Goal: Complete application form

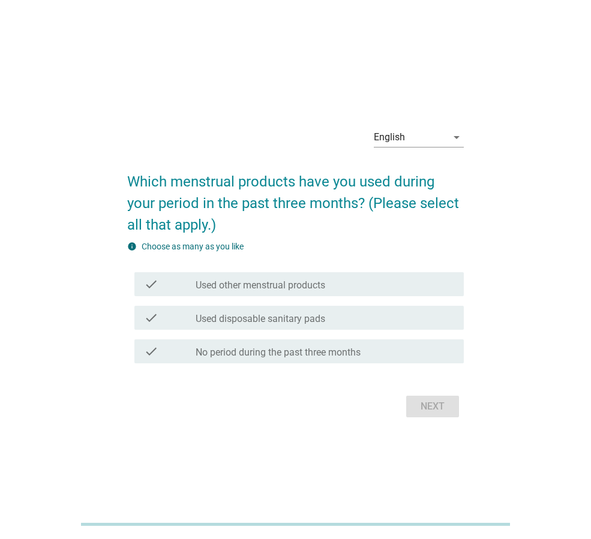
click at [267, 434] on div "English arrow_drop_down Which menstrual products have you used during your peri…" at bounding box center [295, 269] width 562 height 351
click at [430, 137] on div "English" at bounding box center [410, 137] width 73 height 19
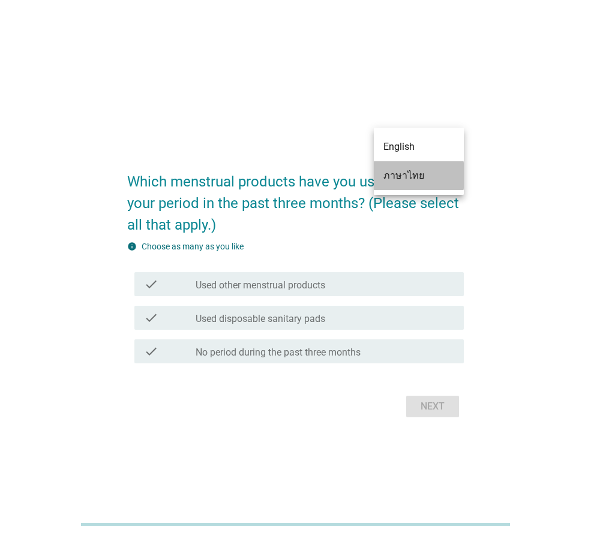
click at [421, 181] on div "ภาษาไทย" at bounding box center [418, 176] width 71 height 14
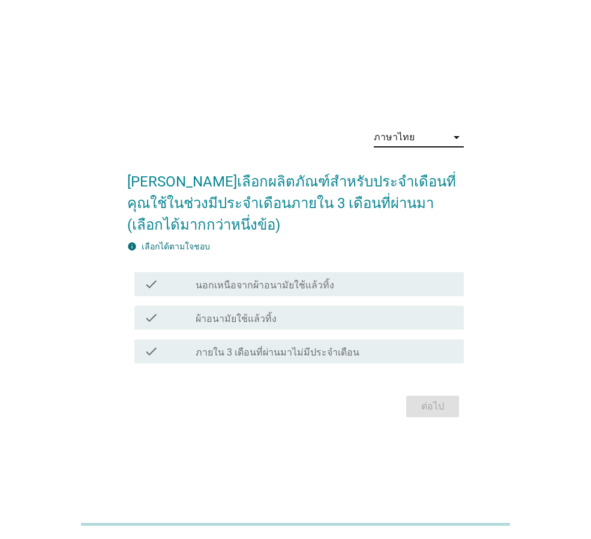
click at [339, 320] on div "check_box_outline_blank ผ้าอนามัยใช้แล้วทิ้ง" at bounding box center [325, 318] width 259 height 14
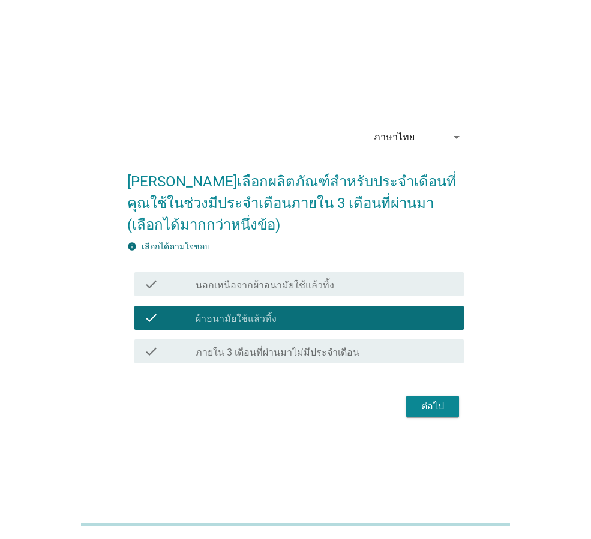
click at [430, 410] on div "ต่อไป" at bounding box center [433, 407] width 34 height 14
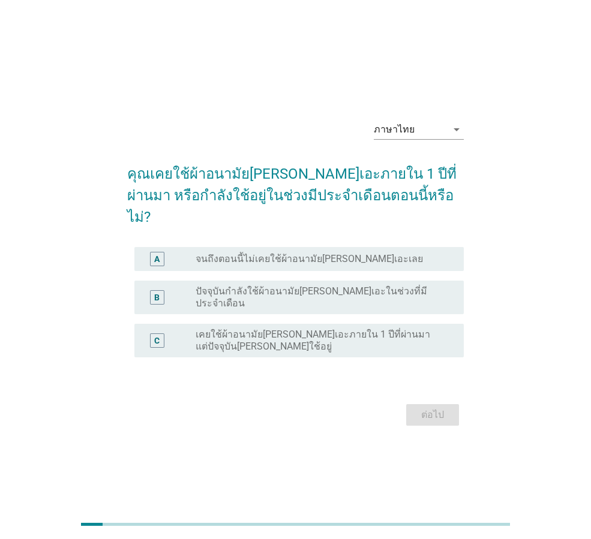
click at [318, 290] on label "ปัจจุบันกำลังใช้ผ้าอนามัย[PERSON_NAME]เอะในช่วงที่มีประจำเดือน" at bounding box center [320, 298] width 249 height 24
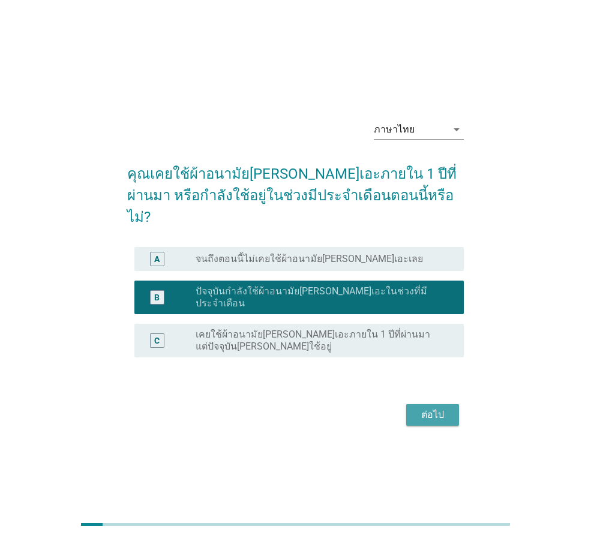
click at [416, 408] on div "ต่อไป" at bounding box center [433, 415] width 34 height 14
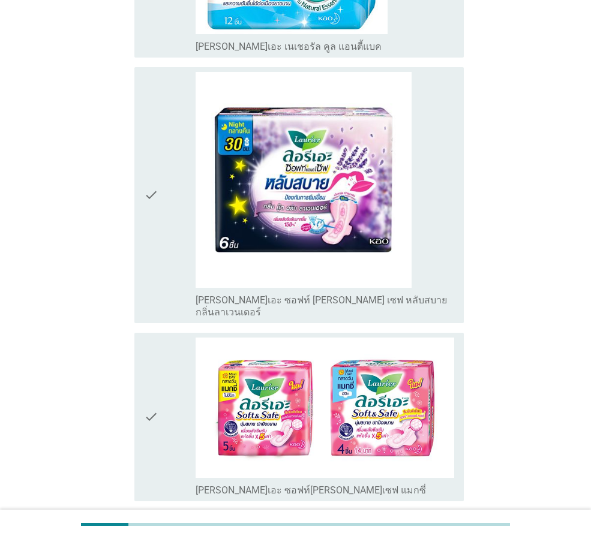
scroll to position [722, 0]
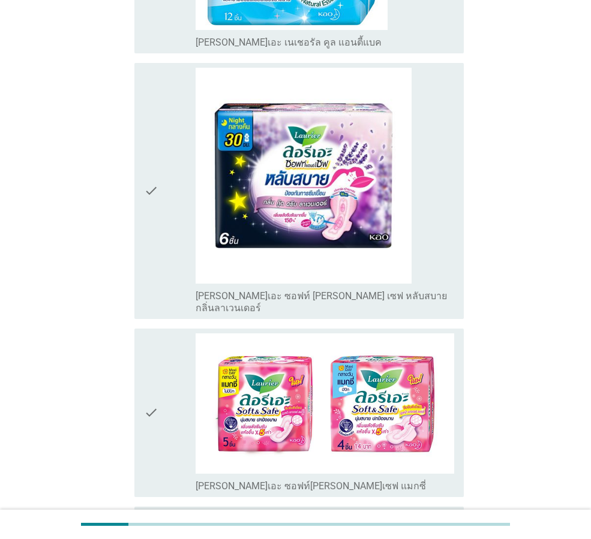
click at [149, 154] on icon "check" at bounding box center [151, 191] width 14 height 247
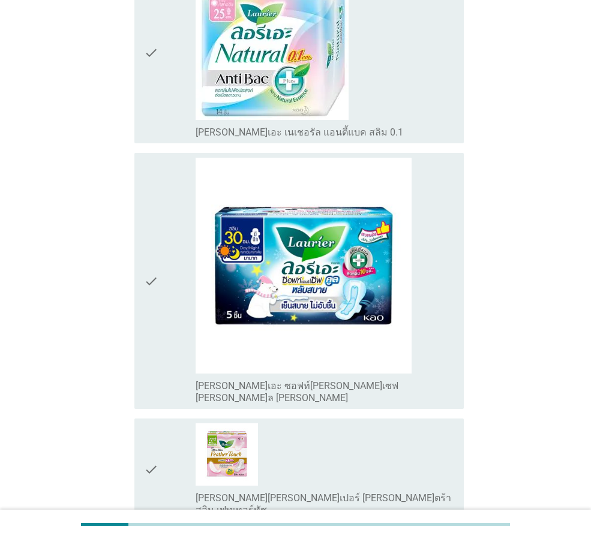
scroll to position [1717, 0]
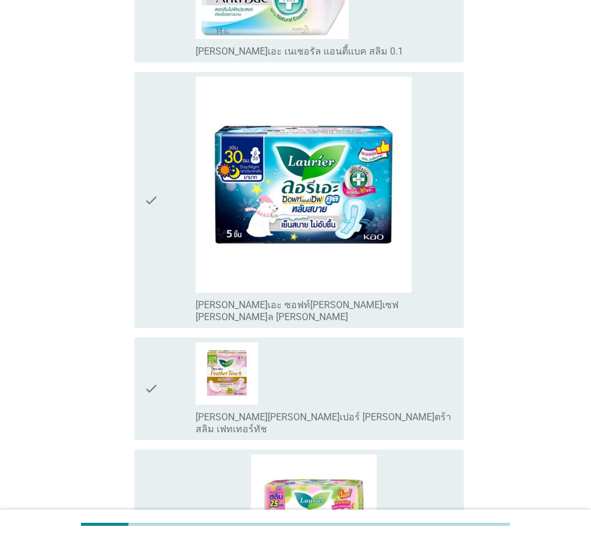
click at [149, 123] on icon "check" at bounding box center [151, 200] width 14 height 247
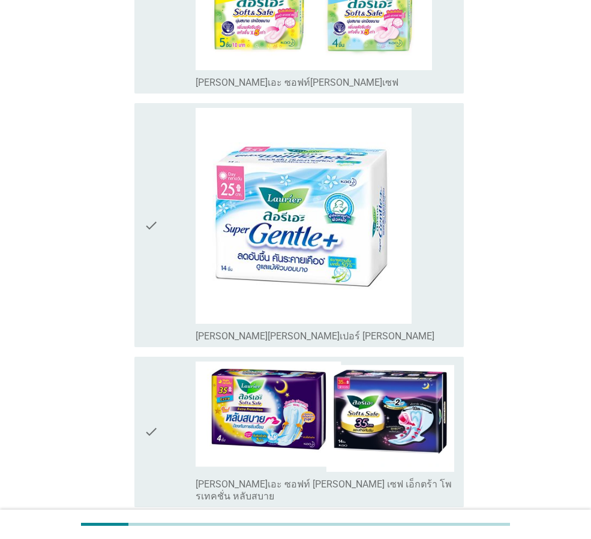
scroll to position [2325, 0]
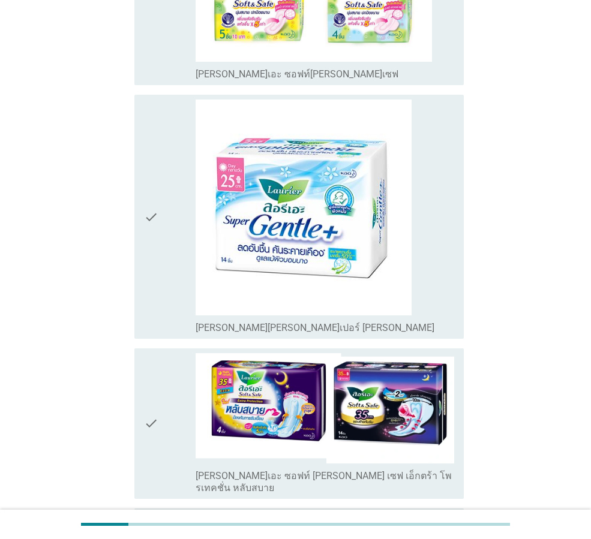
click at [151, 353] on icon "check" at bounding box center [151, 423] width 14 height 141
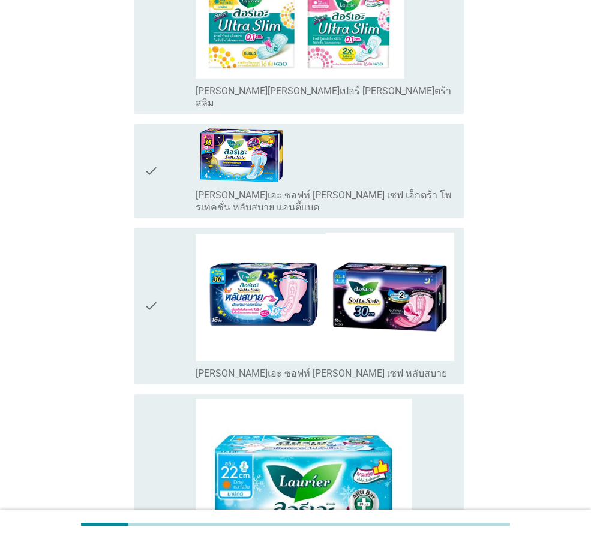
scroll to position [2980, 0]
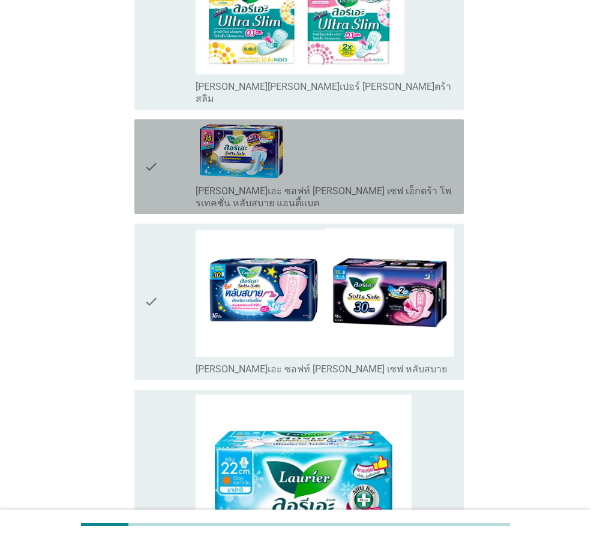
click at [150, 124] on icon "check" at bounding box center [151, 166] width 14 height 85
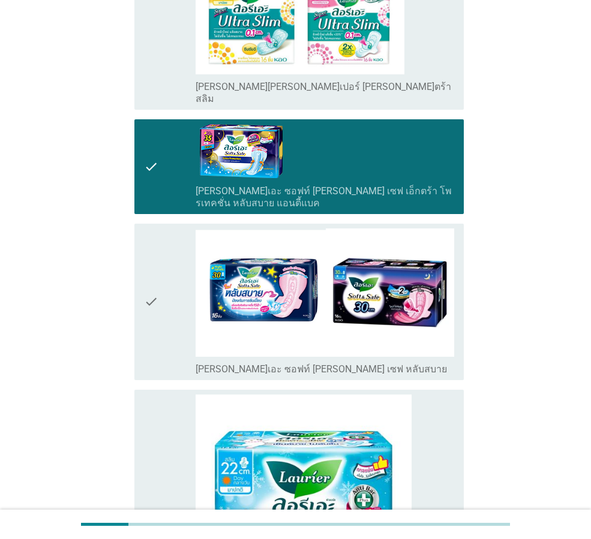
click at [151, 229] on icon "check" at bounding box center [151, 302] width 14 height 147
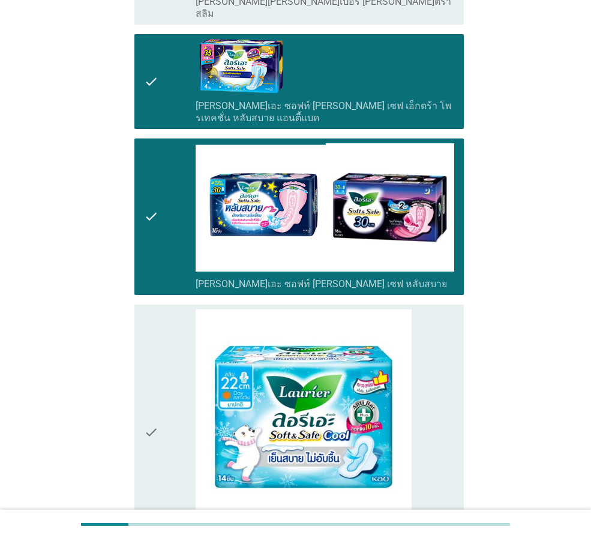
scroll to position [3131, 0]
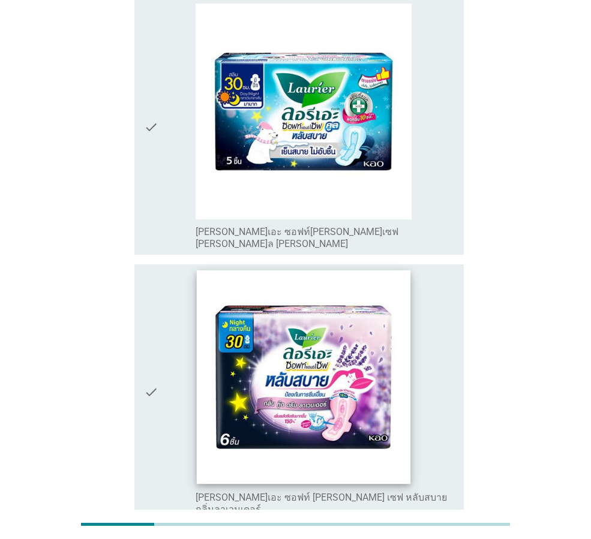
scroll to position [480, 0]
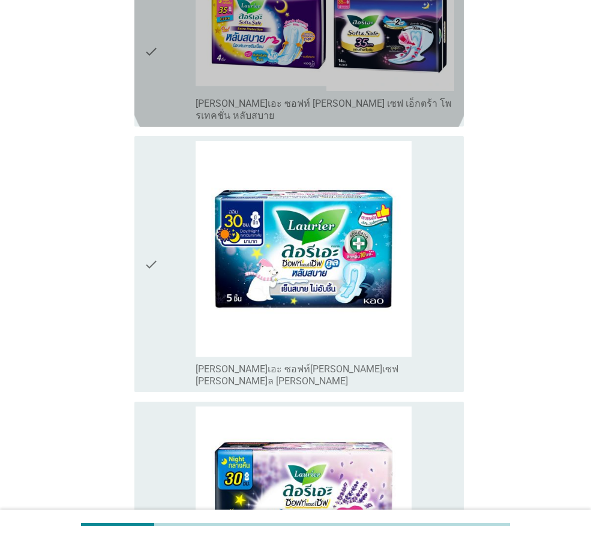
click at [152, 45] on icon "check" at bounding box center [151, 51] width 14 height 141
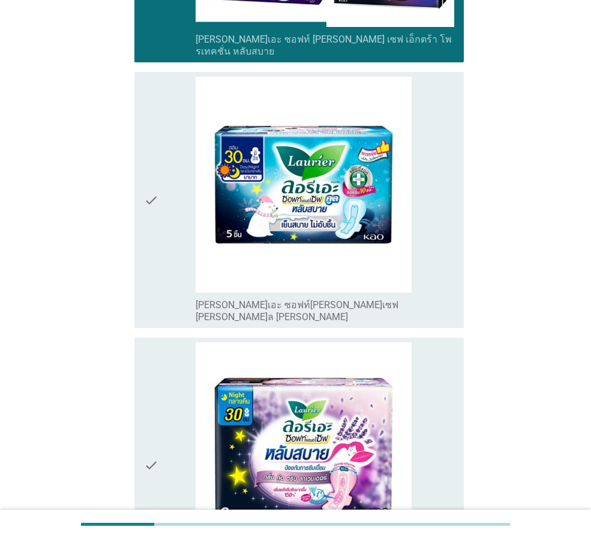
scroll to position [720, 0]
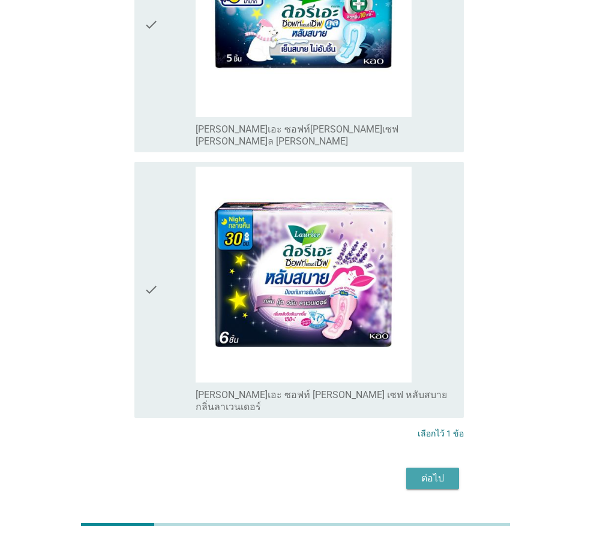
click at [431, 471] on div "ต่อไป" at bounding box center [433, 478] width 34 height 14
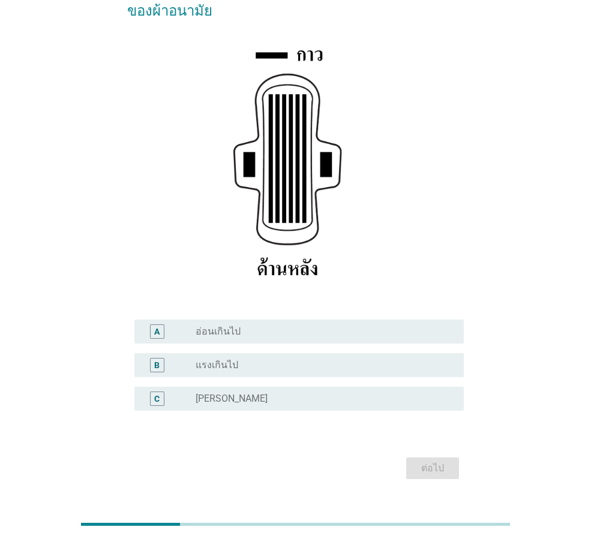
scroll to position [175, 0]
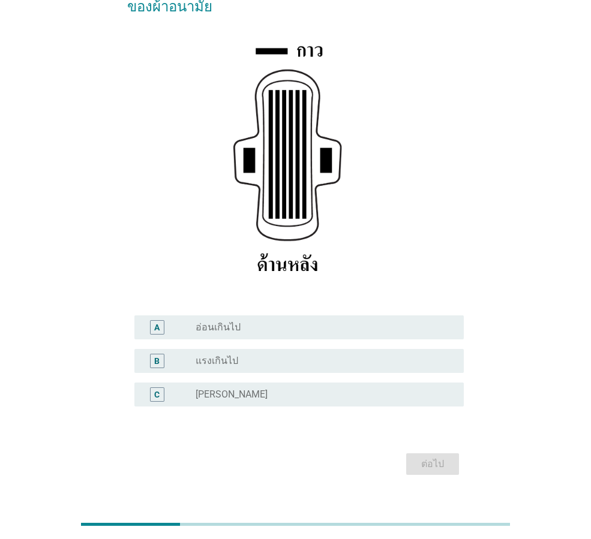
click at [199, 389] on label "[PERSON_NAME]" at bounding box center [232, 395] width 72 height 12
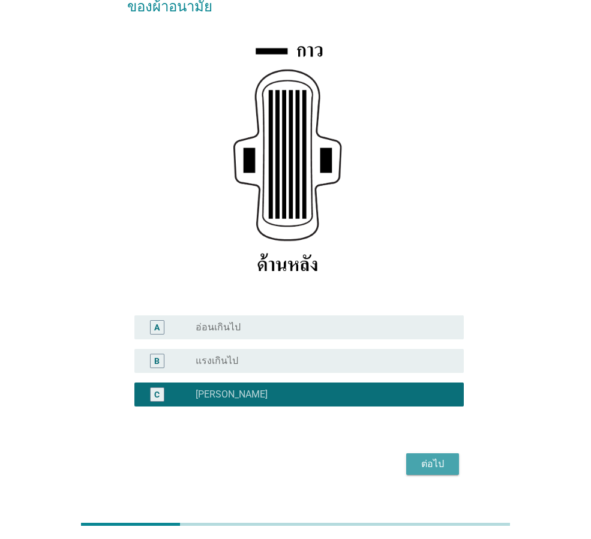
click at [451, 453] on button "ต่อไป" at bounding box center [432, 464] width 53 height 22
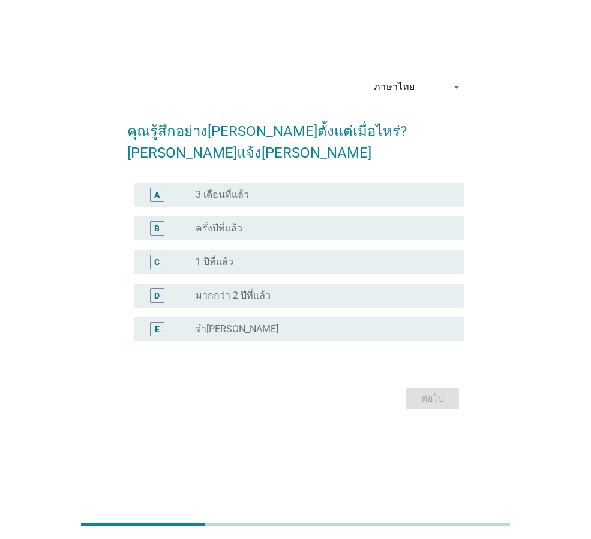
scroll to position [0, 0]
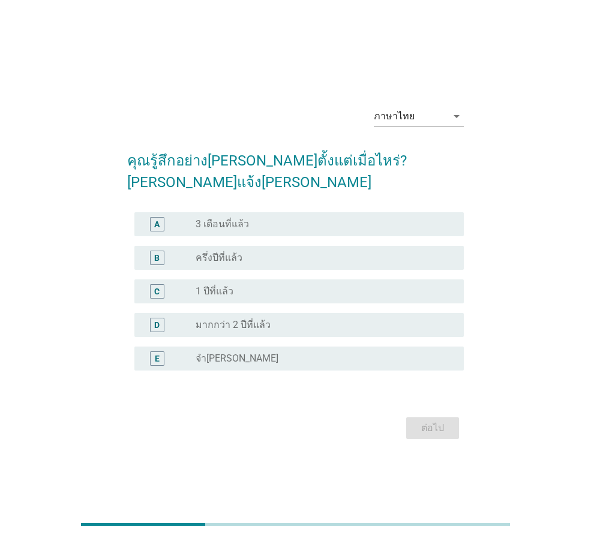
click at [238, 218] on label "3 เดือนที่แล้ว" at bounding box center [222, 224] width 53 height 12
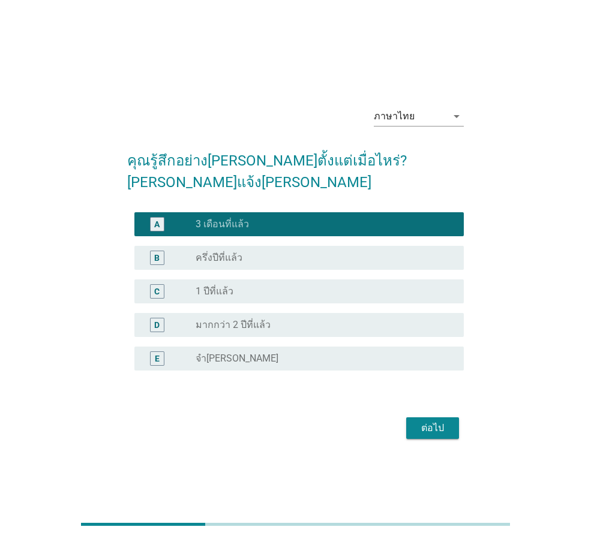
click at [436, 421] on div "ต่อไป" at bounding box center [433, 428] width 34 height 14
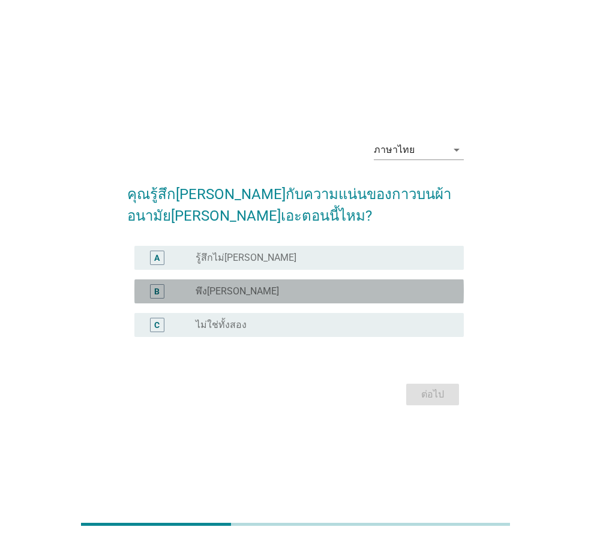
click at [214, 293] on label "พึง[PERSON_NAME]" at bounding box center [237, 292] width 83 height 12
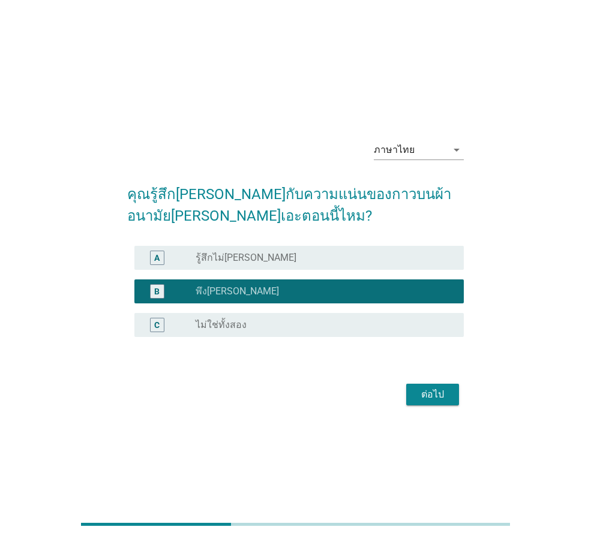
click at [423, 398] on div "ต่อไป" at bounding box center [433, 395] width 34 height 14
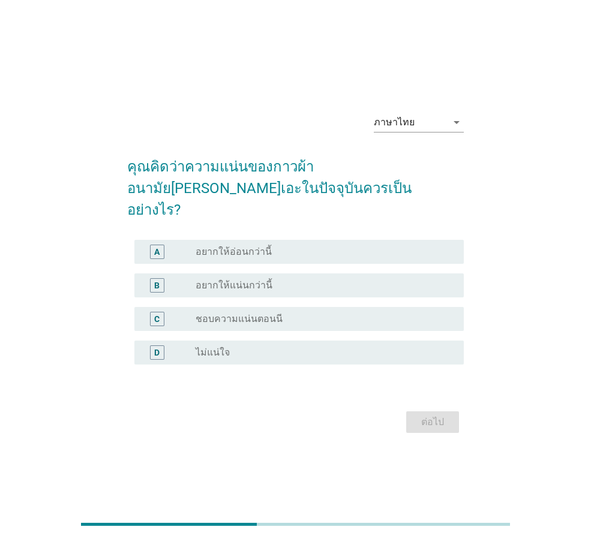
click at [250, 313] on label "ชอบความแน่นตอนนี" at bounding box center [239, 319] width 87 height 12
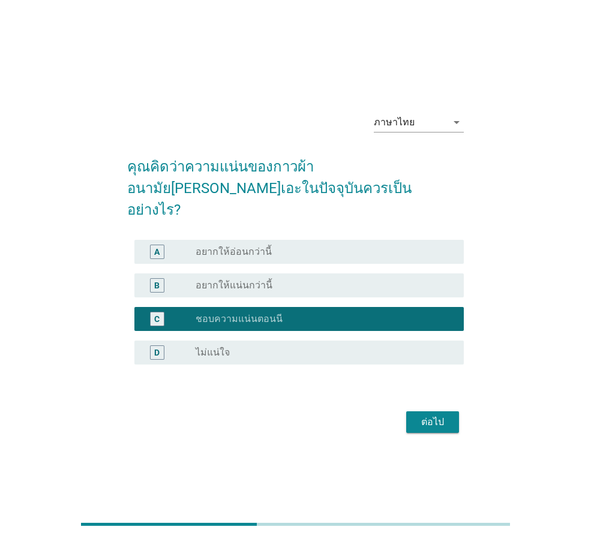
click at [436, 415] on div "ต่อไป" at bounding box center [433, 422] width 34 height 14
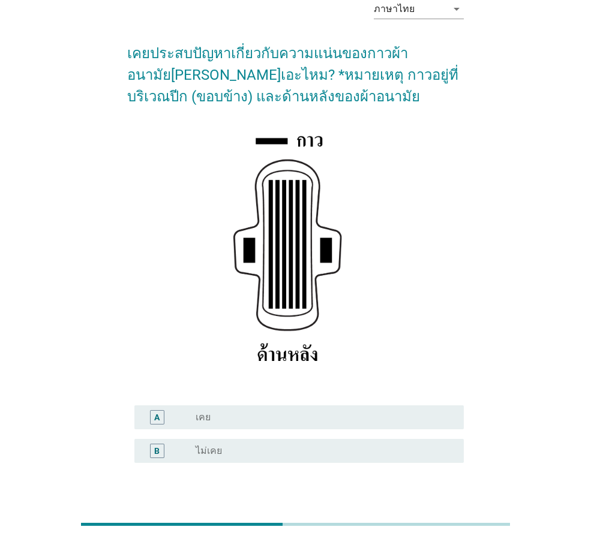
scroll to position [142, 0]
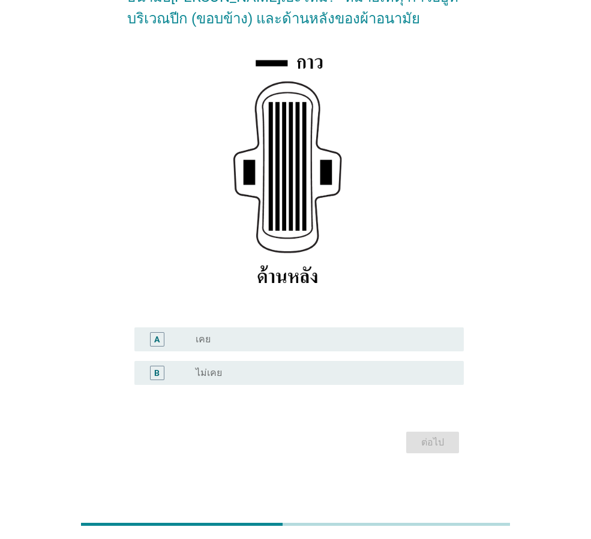
click at [195, 374] on div "B" at bounding box center [170, 373] width 52 height 14
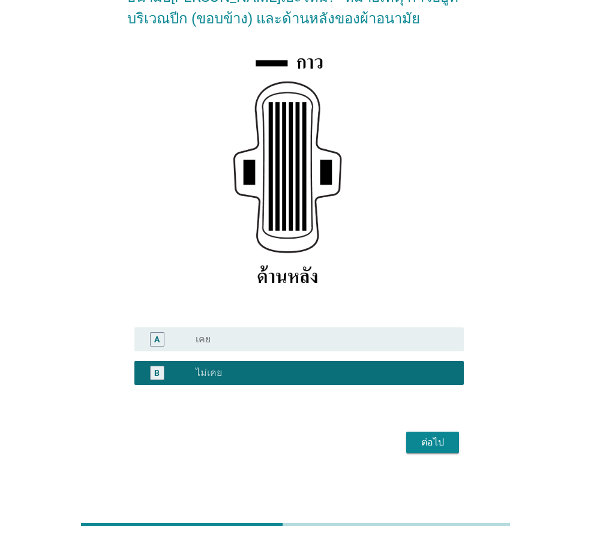
click at [451, 439] on button "ต่อไป" at bounding box center [432, 443] width 53 height 22
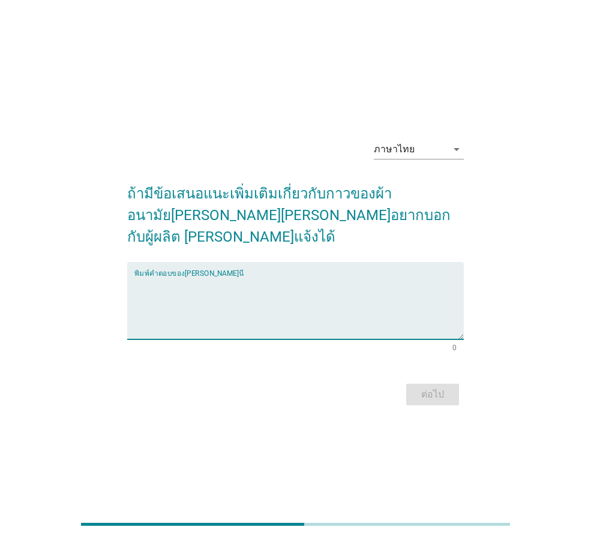
click at [357, 291] on textarea "พิมพ์คำตอบของคุณ ที่นี่" at bounding box center [298, 308] width 329 height 63
type textarea "ไ"
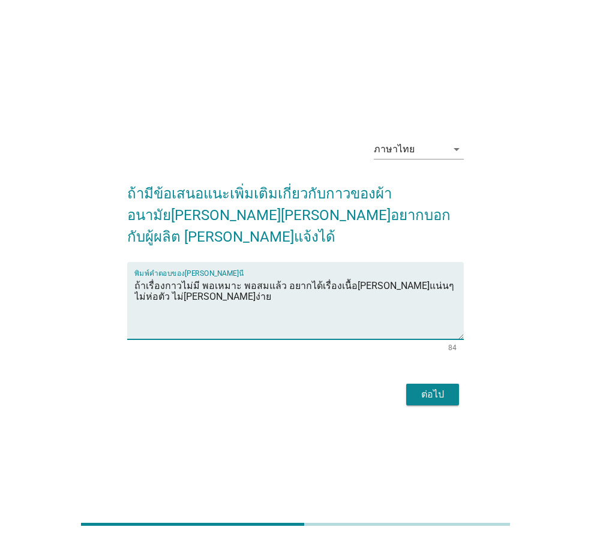
type textarea "ถ้าเรื่องกาวไม่มี พอเหมาะ พอสมแล้ว อยากได้เรื่องเนื้อ[PERSON_NAME]แน่นๆ ไม่ห่อต…"
click at [436, 388] on div "ต่อไป" at bounding box center [433, 395] width 34 height 14
